Goal: Transaction & Acquisition: Purchase product/service

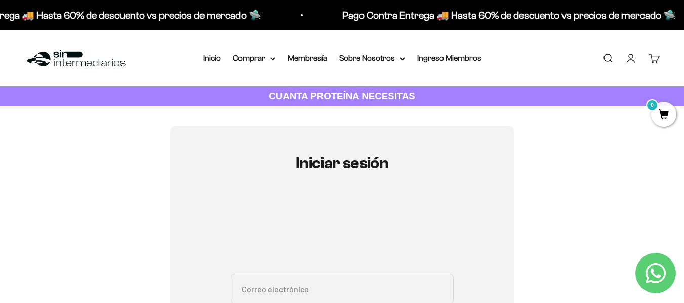
click at [631, 53] on link "Iniciar sesión" at bounding box center [630, 58] width 11 height 11
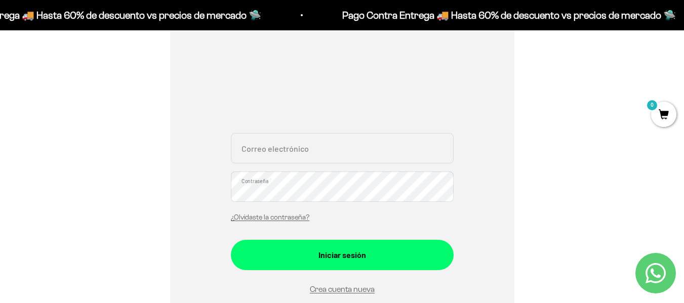
scroll to position [253, 0]
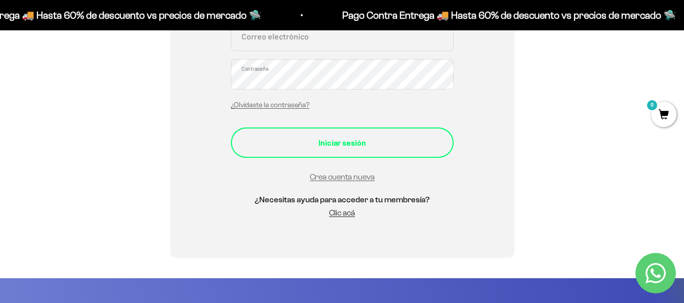
click at [380, 148] on div "Iniciar sesión" at bounding box center [342, 142] width 182 height 13
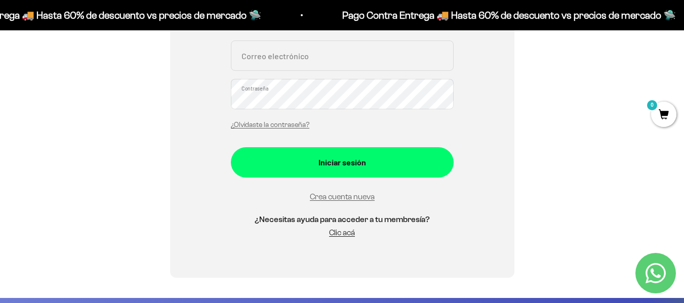
scroll to position [82, 0]
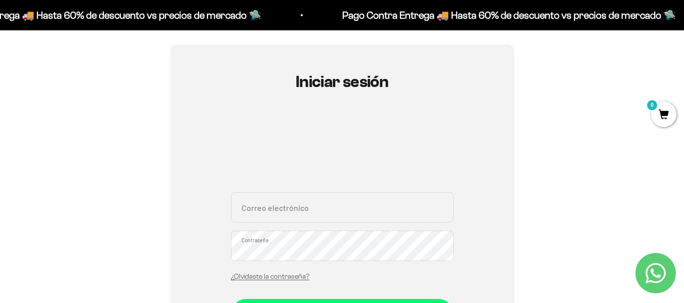
click at [388, 204] on input "Correo electrónico" at bounding box center [342, 207] width 223 height 30
type input "andresfepolo@gmail.com"
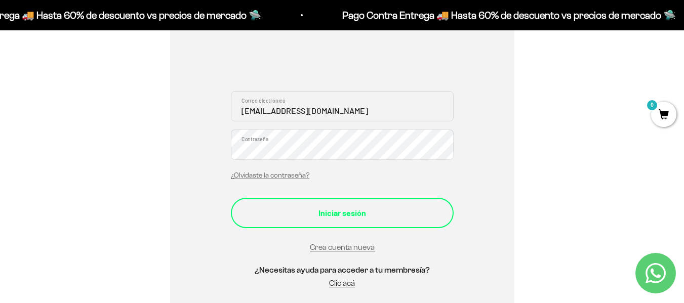
click at [382, 224] on button "Iniciar sesión" at bounding box center [342, 213] width 223 height 30
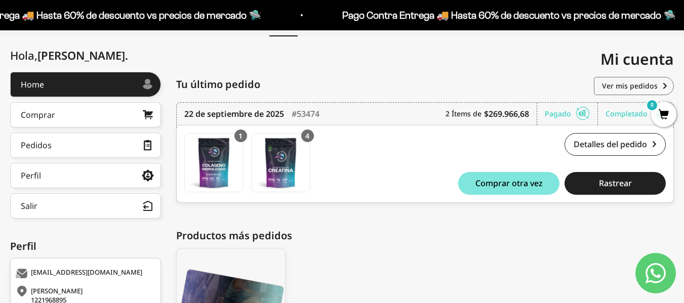
scroll to position [84, 0]
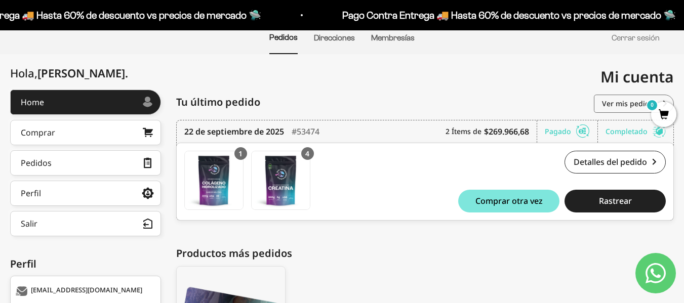
click at [454, 243] on div "ANDRES FELIPE POLO PEREZ 1221968895 CALLE 23C #69F-65 INT 34 APTO 303 Bogota DC…" at bounding box center [425, 260] width 498 height 340
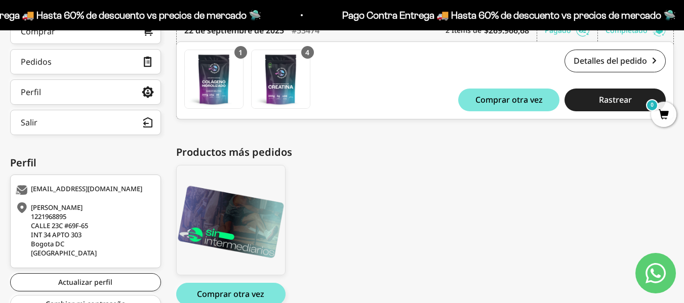
scroll to position [236, 0]
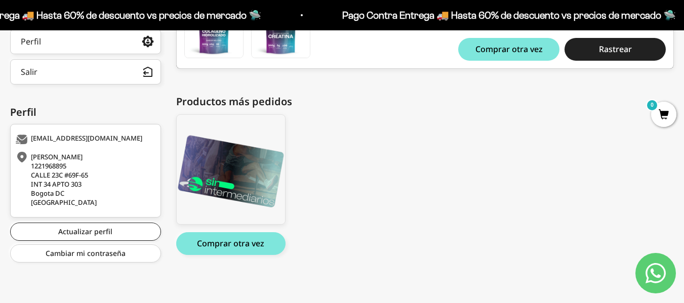
click at [72, 179] on div "ANDRES FELIPE POLO PEREZ 1221968895 CALLE 23C #69F-65 INT 34 APTO 303 Bogota DC…" at bounding box center [84, 179] width 137 height 55
click at [96, 233] on link "Actualizar perfil" at bounding box center [85, 232] width 151 height 18
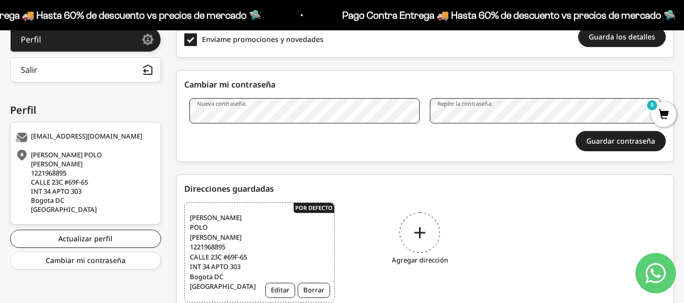
scroll to position [273, 0]
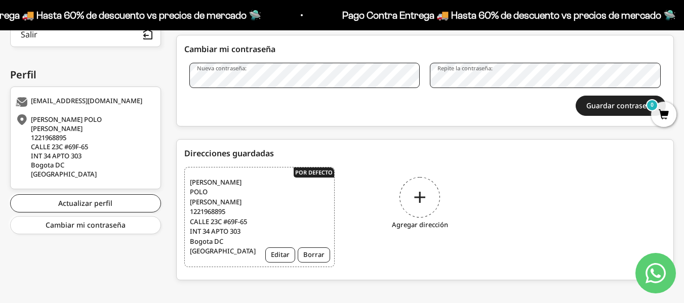
click at [413, 202] on div "Agregar dirección" at bounding box center [420, 205] width 150 height 76
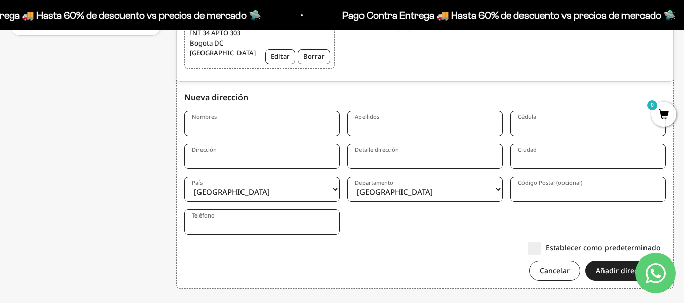
scroll to position [481, 0]
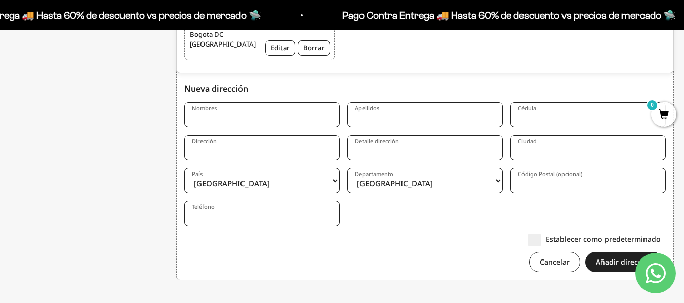
click at [224, 103] on input "Nombres" at bounding box center [261, 114] width 155 height 25
type input "ELY"
type input "GUERRERO"
type input "1221967632"
type input "Cl 20 1182"
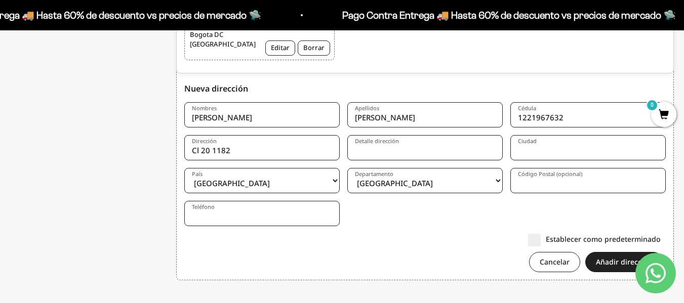
type input "barrio cordoba"
type input "Ciénaga"
select select "Magdalena"
type input "478001"
type input "3017262450"
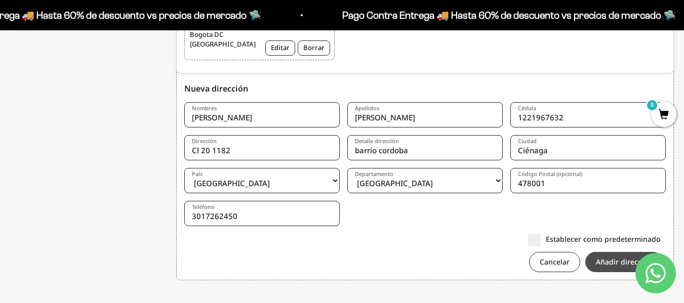
click at [609, 252] on button "Añadir dirección" at bounding box center [624, 262] width 78 height 20
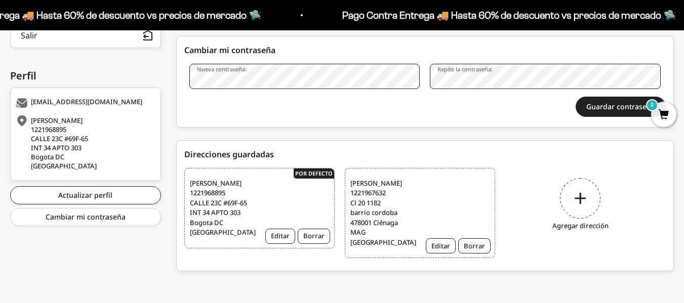
scroll to position [273, 0]
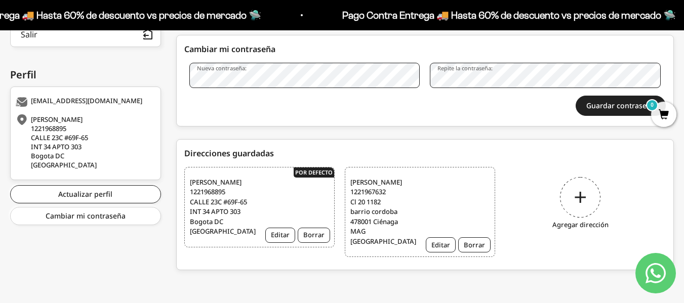
click at [391, 199] on span "[PERSON_NAME] 1221967632 [STREET_ADDRESS]" at bounding box center [381, 212] width 63 height 69
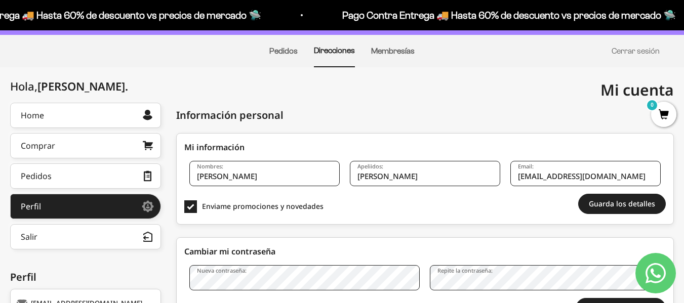
scroll to position [0, 0]
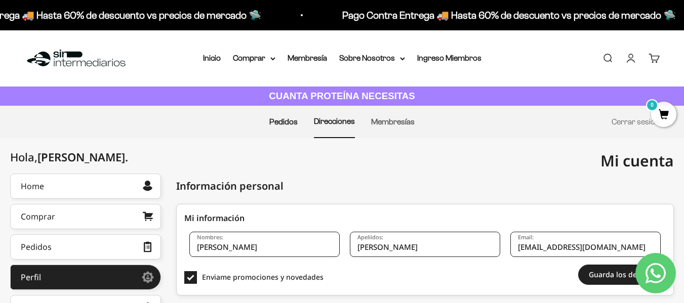
click at [290, 123] on link "Pedidos" at bounding box center [283, 121] width 28 height 9
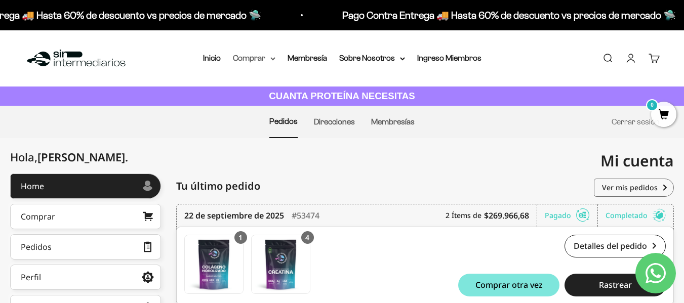
click at [262, 57] on summary "Comprar" at bounding box center [254, 58] width 43 height 13
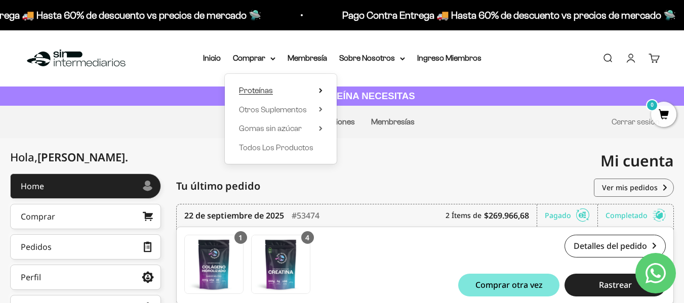
click at [319, 89] on summary "Proteínas" at bounding box center [281, 90] width 84 height 13
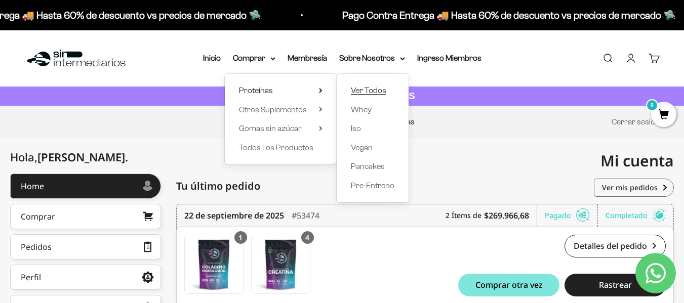
click at [369, 91] on span "Ver Todos" at bounding box center [368, 90] width 35 height 9
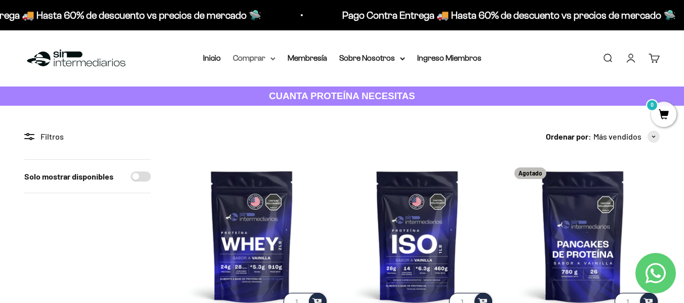
click at [269, 56] on summary "Comprar" at bounding box center [254, 58] width 43 height 13
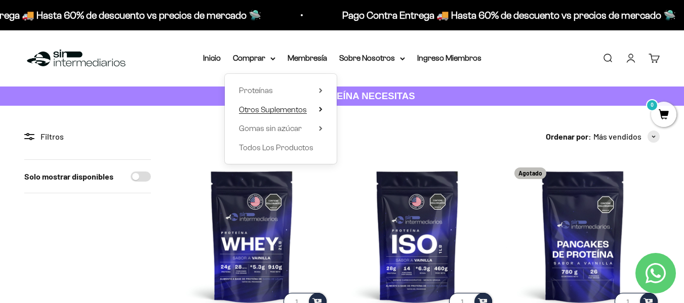
click at [318, 109] on summary "Otros Suplementos" at bounding box center [281, 109] width 84 height 13
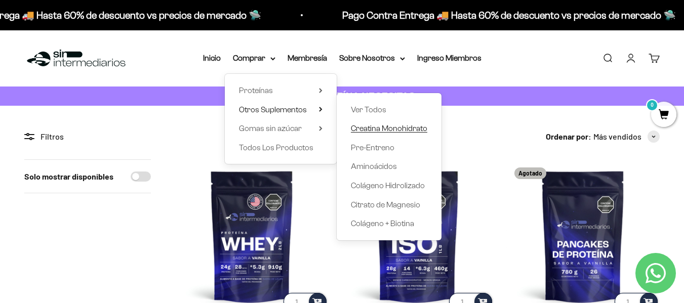
click at [378, 131] on span "Creatina Monohidrato" at bounding box center [389, 128] width 76 height 9
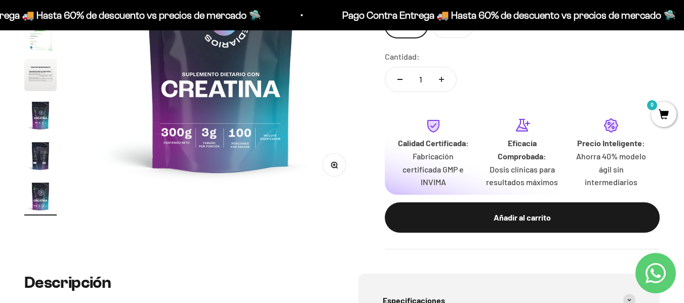
scroll to position [253, 0]
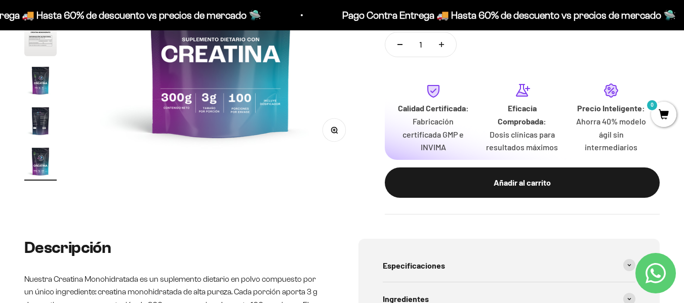
click at [443, 52] on button "Aumentar cantidad" at bounding box center [441, 44] width 29 height 24
type input "2"
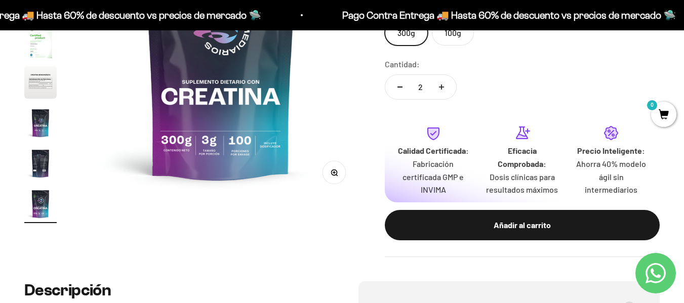
scroll to position [152, 0]
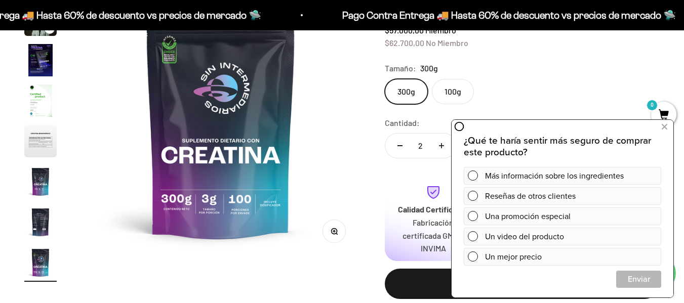
click at [455, 87] on label "100g" at bounding box center [453, 91] width 42 height 25
click at [385, 79] on input "100g" at bounding box center [384, 78] width 1 height 1
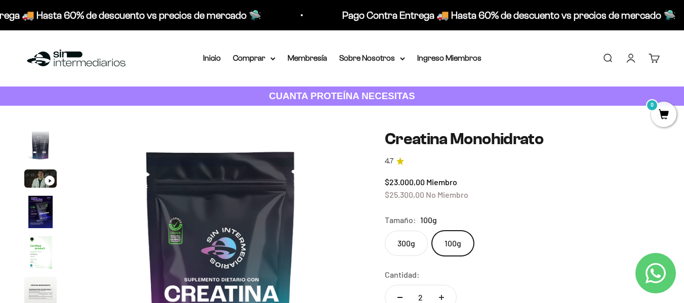
scroll to position [101, 0]
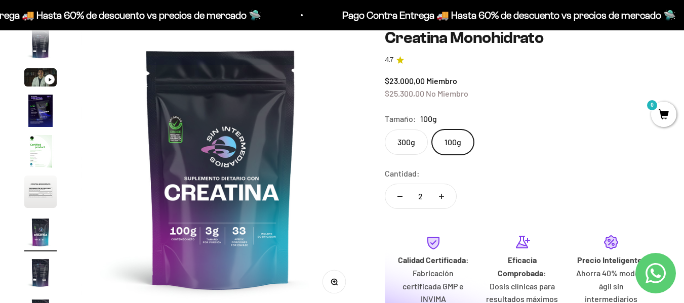
click at [415, 140] on label "300g" at bounding box center [406, 142] width 43 height 25
click at [385, 130] on input "300g" at bounding box center [384, 129] width 1 height 1
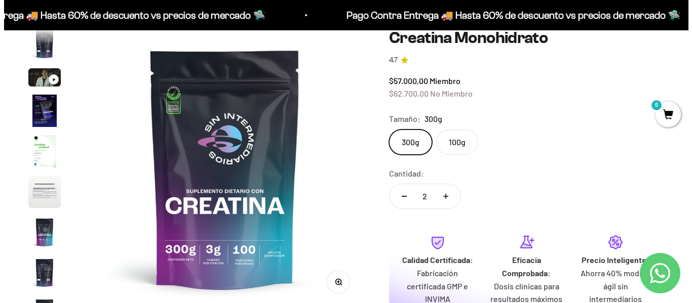
scroll to position [253, 0]
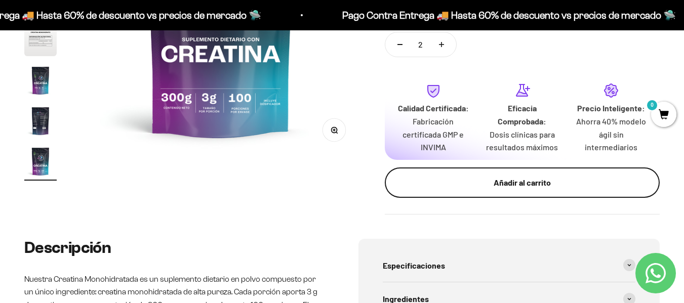
click at [464, 189] on div "Añadir al carrito" at bounding box center [522, 182] width 234 height 13
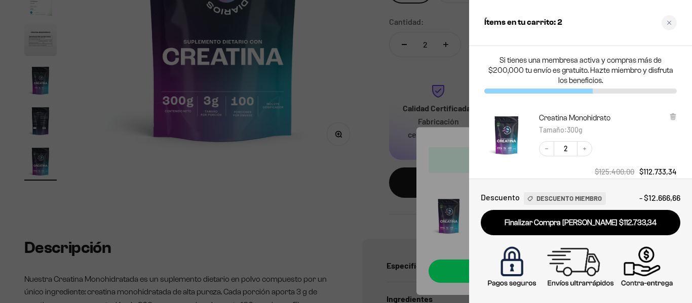
click at [344, 198] on div at bounding box center [346, 151] width 692 height 303
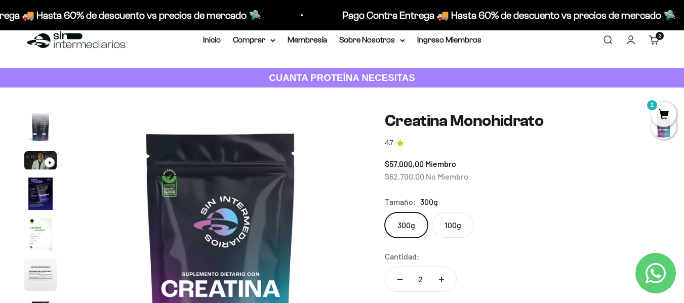
scroll to position [0, 0]
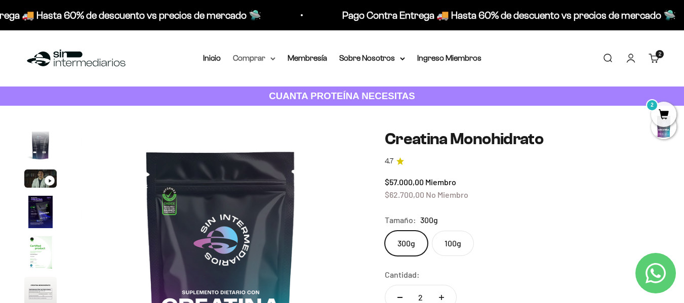
click at [268, 58] on summary "Comprar" at bounding box center [254, 58] width 43 height 13
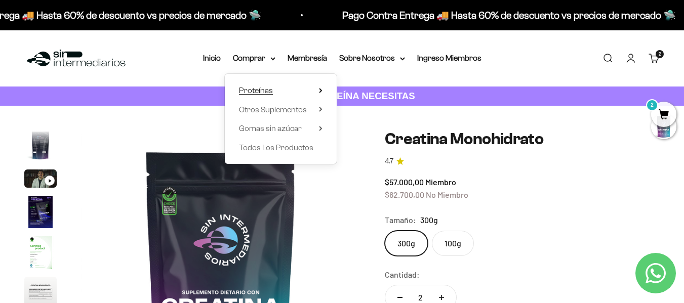
click at [319, 89] on icon at bounding box center [321, 90] width 4 height 5
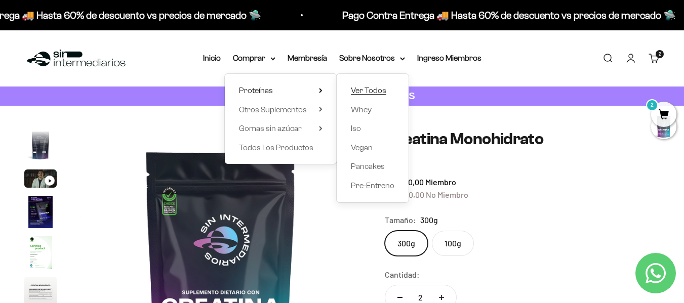
click at [362, 88] on span "Ver Todos" at bounding box center [368, 90] width 35 height 9
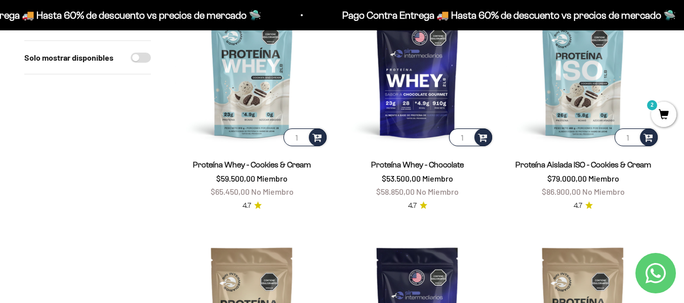
scroll to position [354, 0]
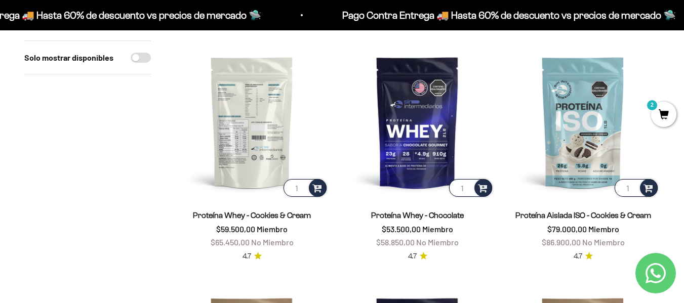
click at [276, 151] on img at bounding box center [251, 122] width 153 height 153
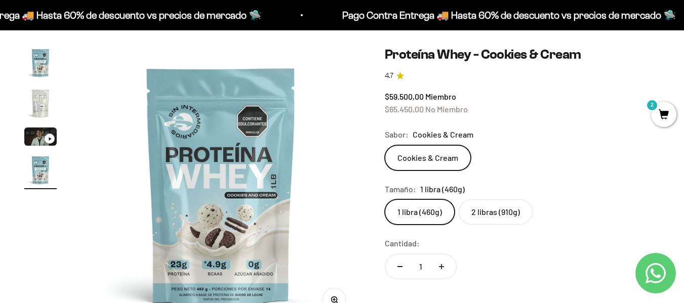
scroll to position [101, 0]
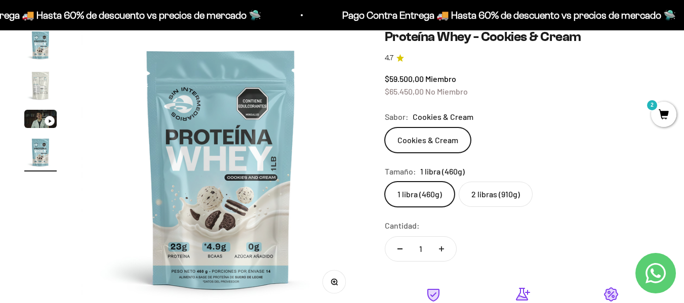
click at [506, 189] on label "2 libras (910g)" at bounding box center [496, 194] width 74 height 25
click at [385, 182] on input "2 libras (910g)" at bounding box center [384, 181] width 1 height 1
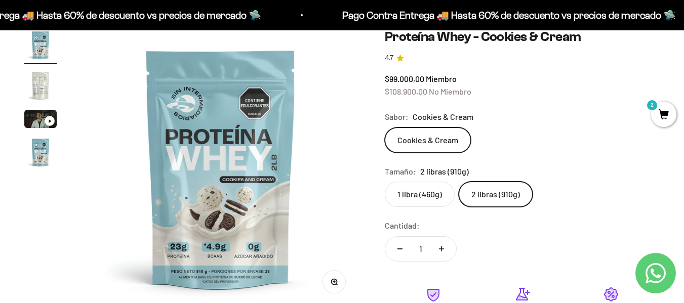
click at [438, 193] on label "1 libra (460g)" at bounding box center [420, 194] width 70 height 25
click at [385, 182] on input "1 libra (460g)" at bounding box center [384, 181] width 1 height 1
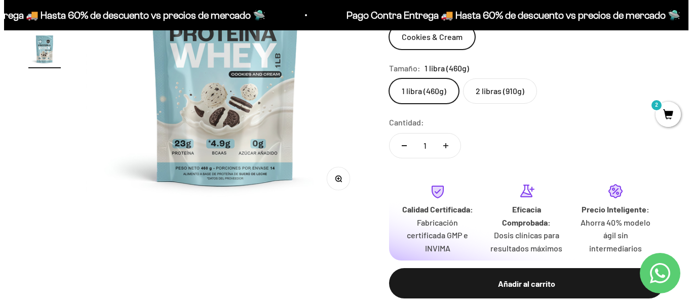
scroll to position [253, 0]
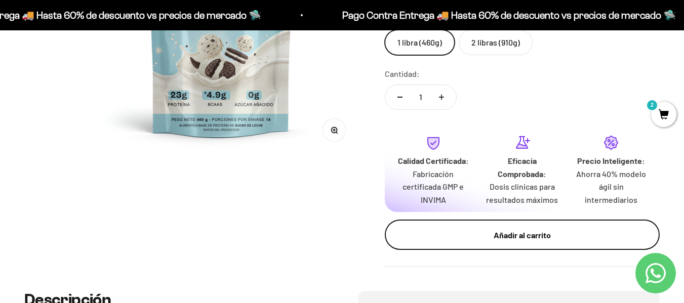
click at [465, 225] on button "Añadir al carrito" at bounding box center [522, 235] width 275 height 30
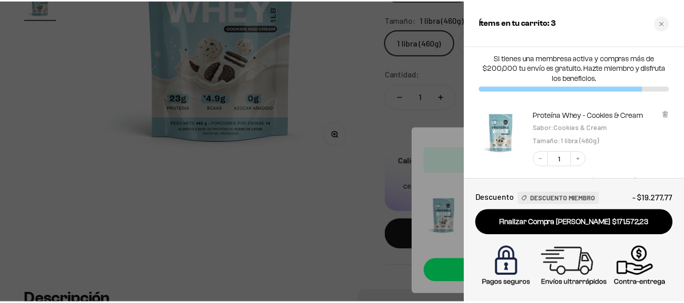
scroll to position [0, 0]
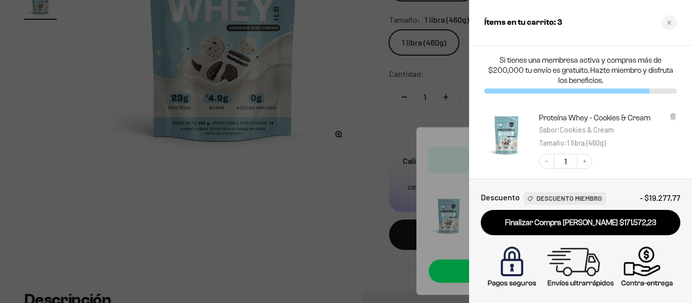
click at [398, 113] on div at bounding box center [346, 151] width 692 height 303
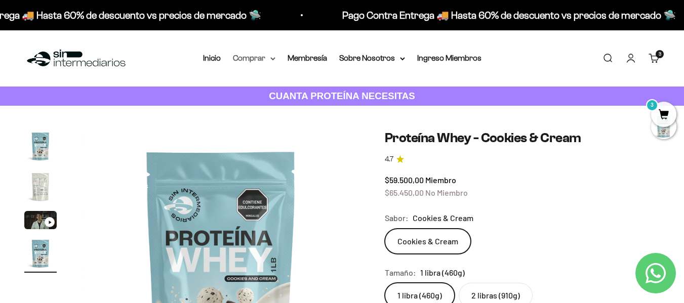
click at [275, 59] on icon at bounding box center [272, 59] width 5 height 4
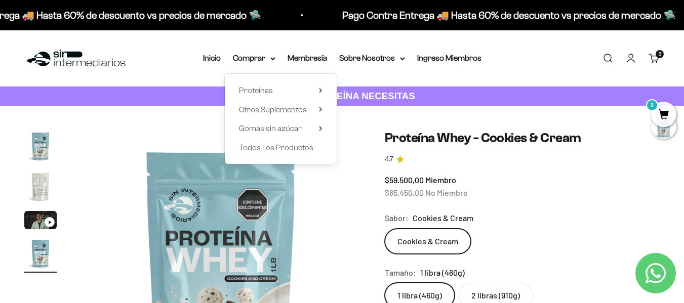
click at [324, 107] on div "Proteínas Ver Todos Whey Iso Vegan" at bounding box center [281, 119] width 112 height 90
click at [316, 109] on summary "Otros Suplementos" at bounding box center [281, 109] width 84 height 13
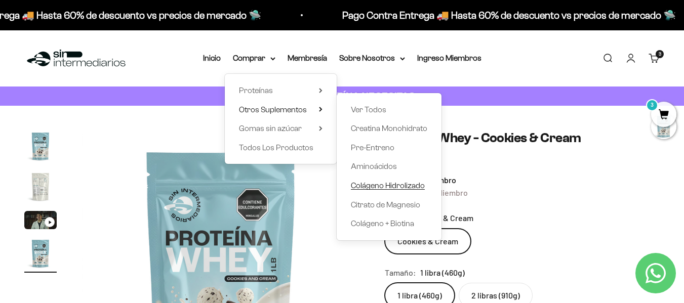
click at [374, 181] on span "Colágeno Hidrolizado" at bounding box center [388, 185] width 74 height 9
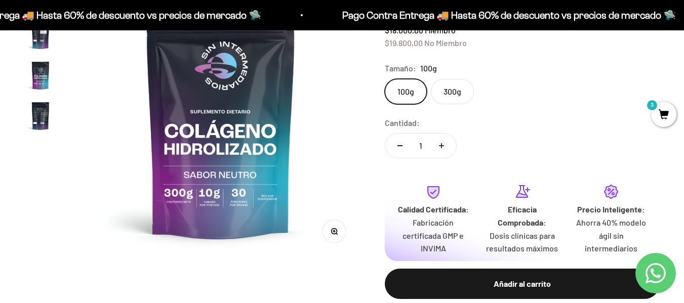
click at [450, 97] on label "300g" at bounding box center [452, 91] width 43 height 25
click at [385, 79] on input "300g" at bounding box center [384, 78] width 1 height 1
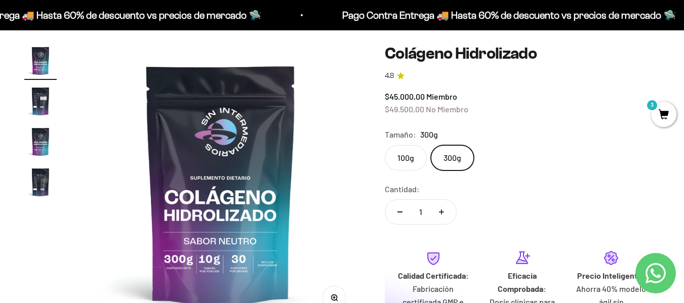
scroll to position [101, 0]
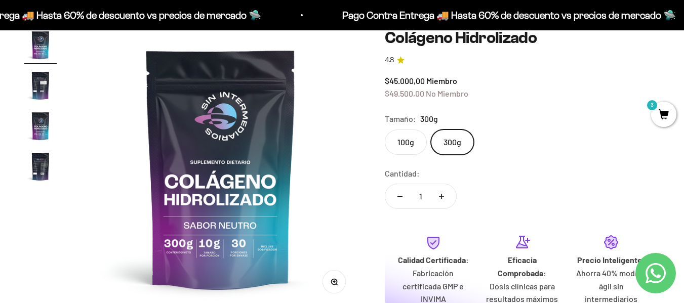
click at [415, 139] on label "100g" at bounding box center [406, 142] width 42 height 25
click at [385, 130] on input "100g" at bounding box center [384, 129] width 1 height 1
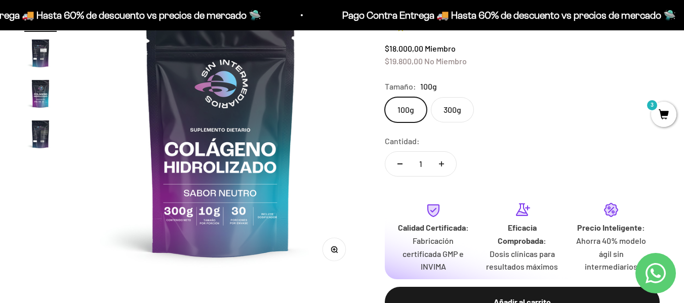
scroll to position [152, 0]
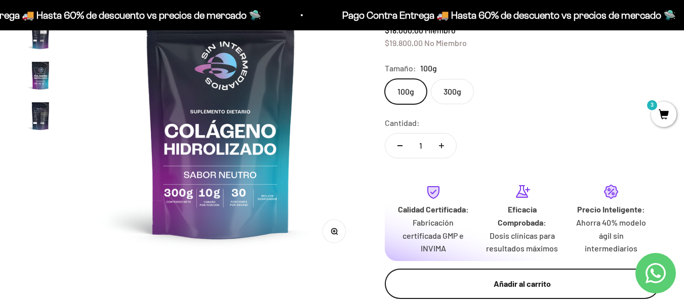
click at [488, 273] on button "Añadir al carrito" at bounding box center [522, 284] width 275 height 30
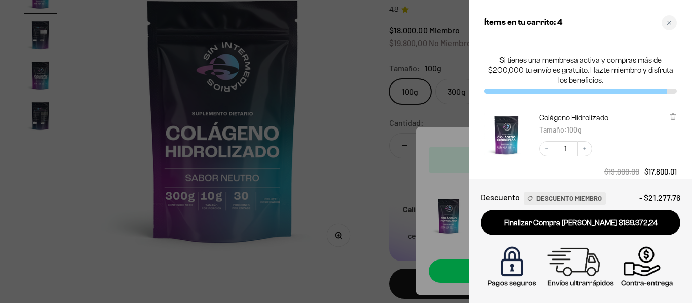
click at [344, 168] on div at bounding box center [346, 151] width 692 height 303
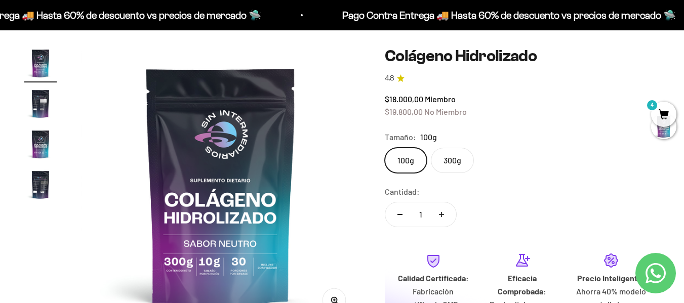
scroll to position [101, 0]
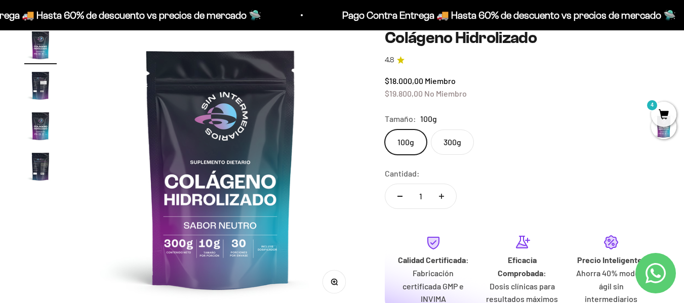
click at [452, 142] on label "300g" at bounding box center [452, 142] width 43 height 25
click at [385, 130] on input "300g" at bounding box center [384, 129] width 1 height 1
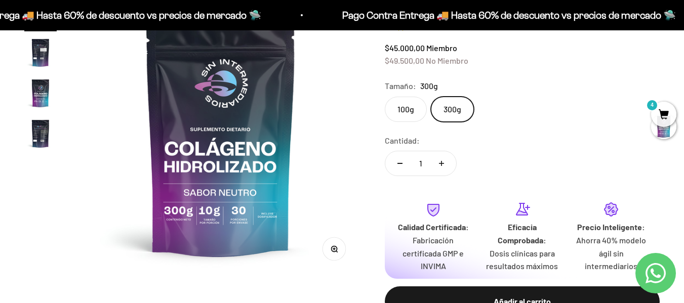
scroll to position [152, 0]
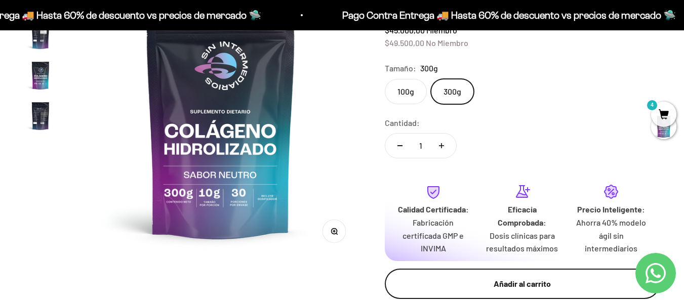
click at [499, 278] on div "Añadir al carrito" at bounding box center [522, 284] width 234 height 13
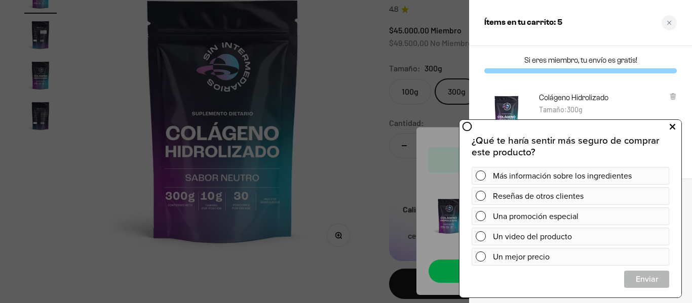
click at [674, 124] on icon at bounding box center [672, 127] width 6 height 13
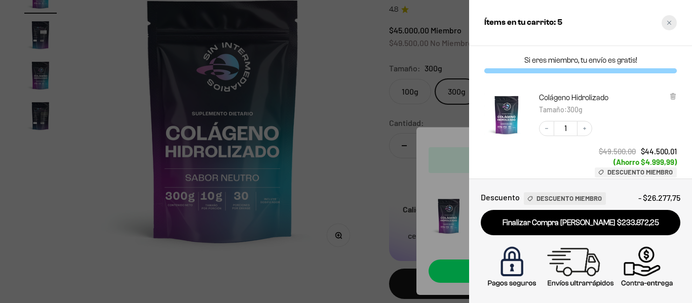
click at [674, 24] on div "Close cart" at bounding box center [668, 22] width 15 height 15
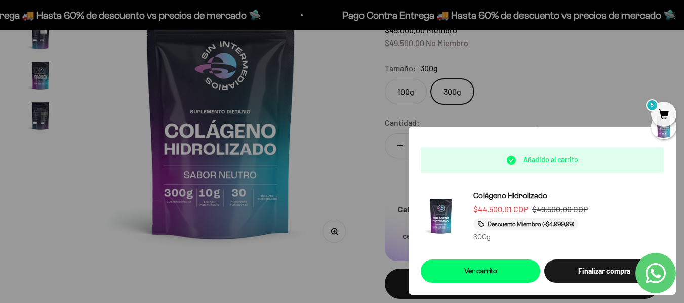
click at [345, 144] on img at bounding box center [221, 118] width 280 height 280
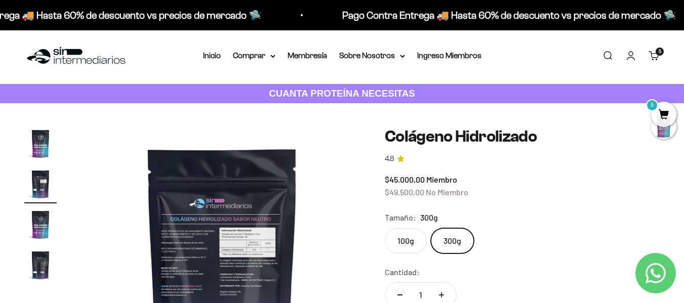
scroll to position [0, 286]
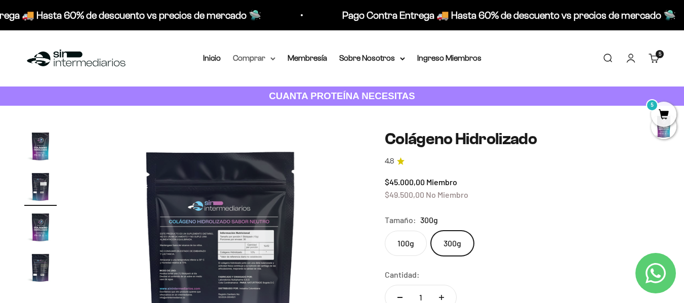
click at [273, 58] on icon at bounding box center [272, 59] width 5 height 4
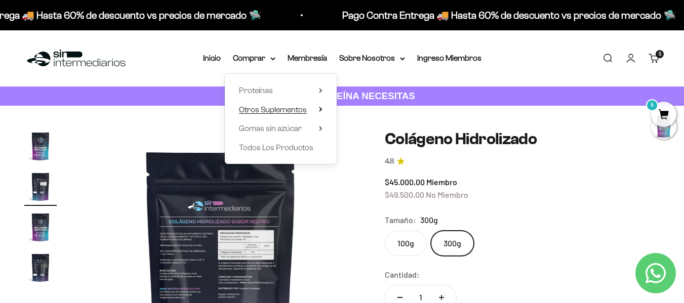
click at [321, 108] on icon at bounding box center [321, 109] width 2 height 4
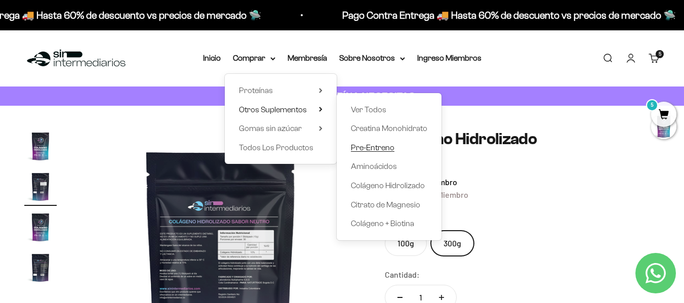
scroll to position [51, 0]
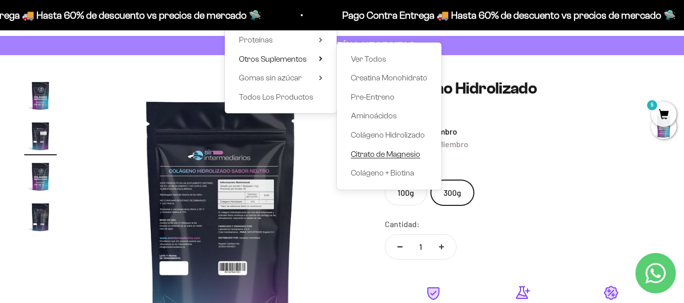
click at [379, 154] on span "Citrato de Magnesio" at bounding box center [385, 154] width 69 height 9
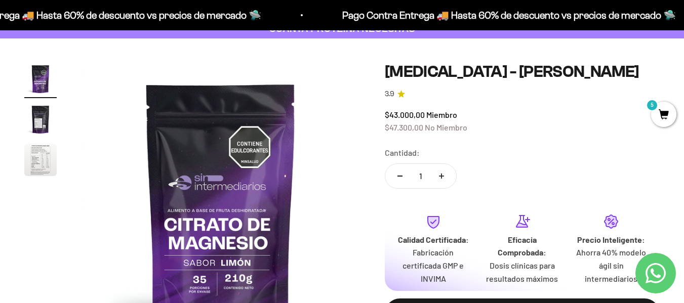
scroll to position [51, 0]
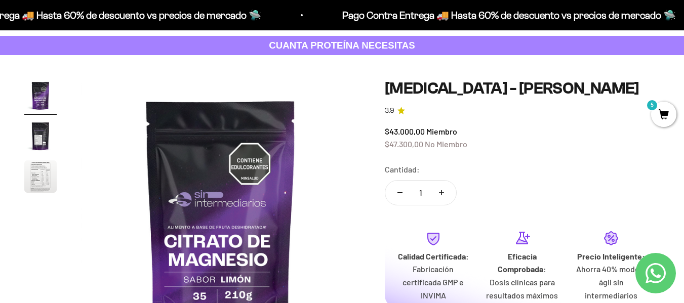
click at [36, 145] on img "Ir al artículo 2" at bounding box center [40, 136] width 32 height 32
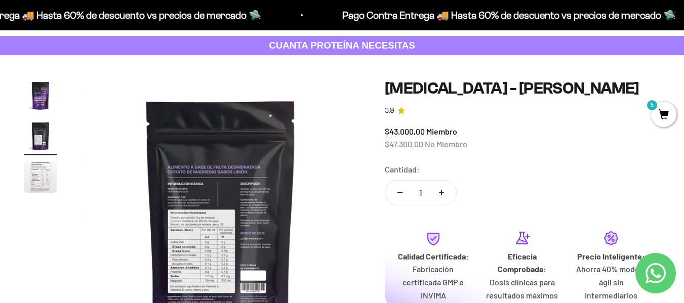
click at [37, 172] on img "Ir al artículo 3" at bounding box center [40, 177] width 32 height 32
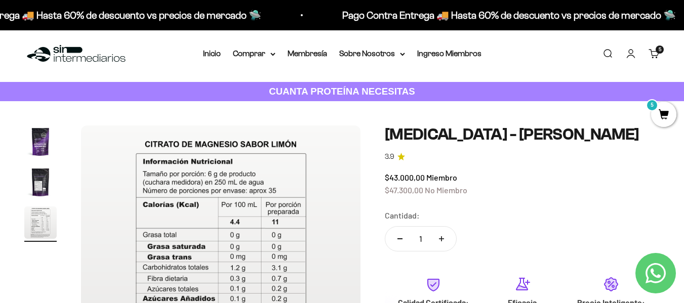
scroll to position [0, 0]
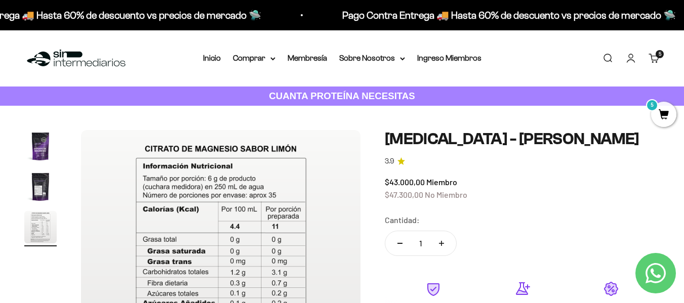
click at [36, 143] on img "Ir al artículo 1" at bounding box center [40, 146] width 32 height 32
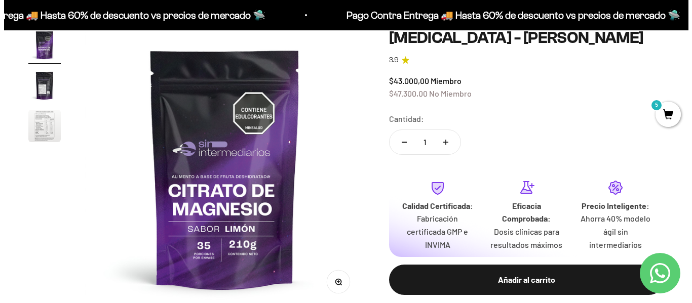
scroll to position [152, 0]
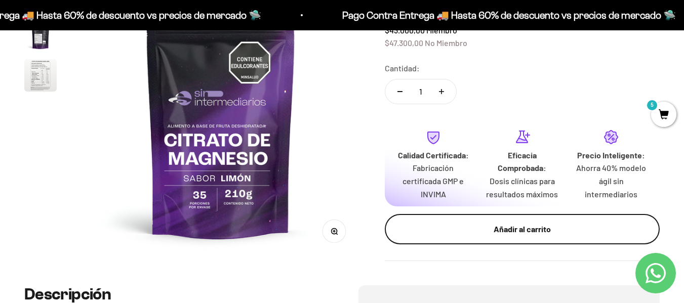
click at [531, 232] on div "Añadir al carrito" at bounding box center [522, 229] width 234 height 13
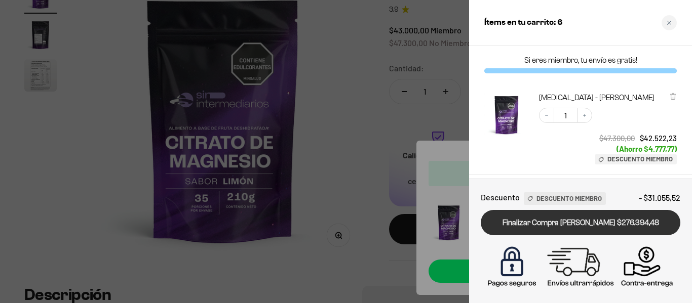
click at [569, 225] on link "Finalizar Compra [PERSON_NAME] $276.394,48" at bounding box center [581, 223] width 200 height 26
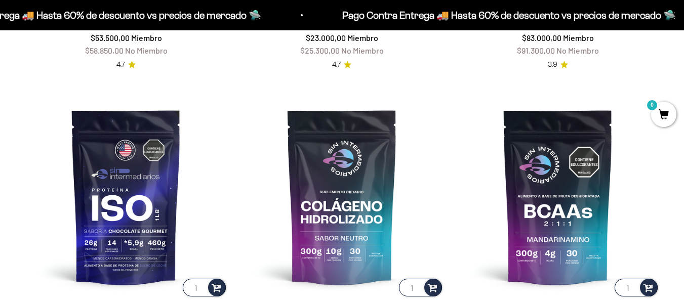
scroll to position [603, 0]
